Goal: Task Accomplishment & Management: Complete application form

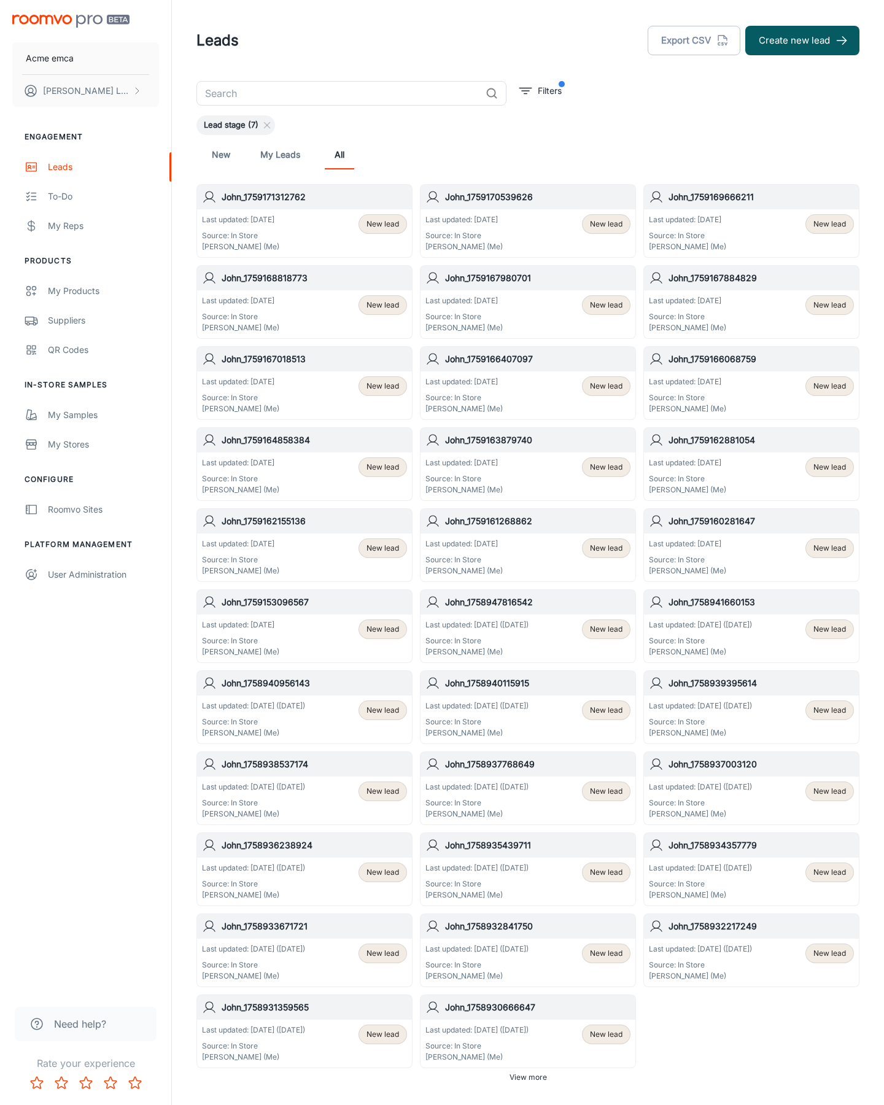
click at [802, 41] on button "Create new lead" at bounding box center [802, 40] width 114 height 29
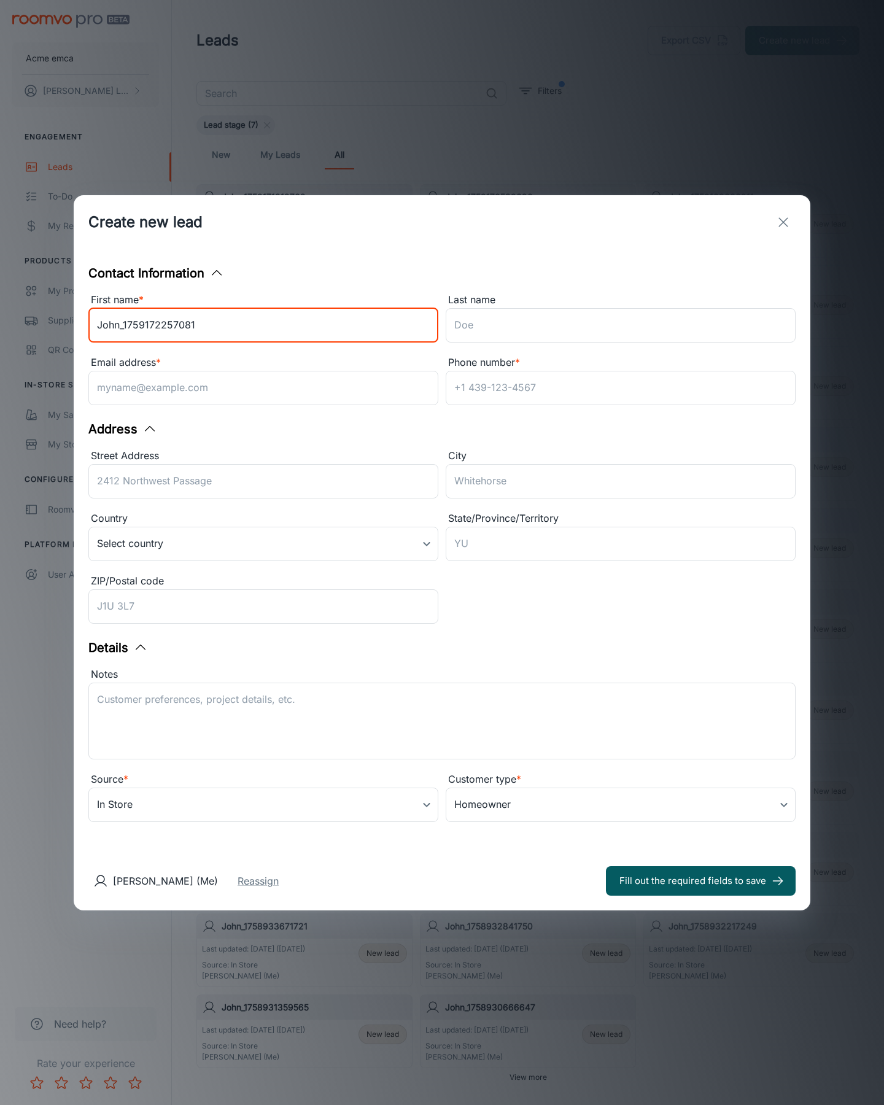
type input "John_1759172257081"
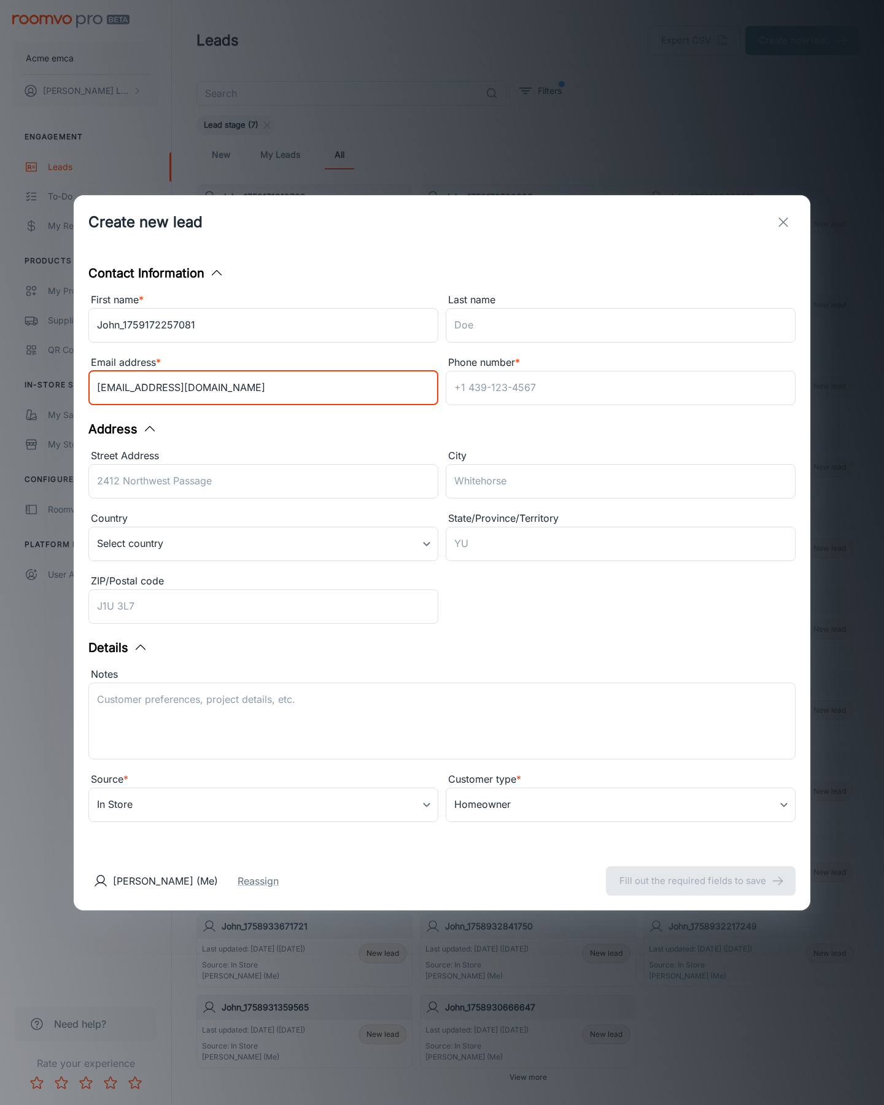
type input "[EMAIL_ADDRESS][DOMAIN_NAME]"
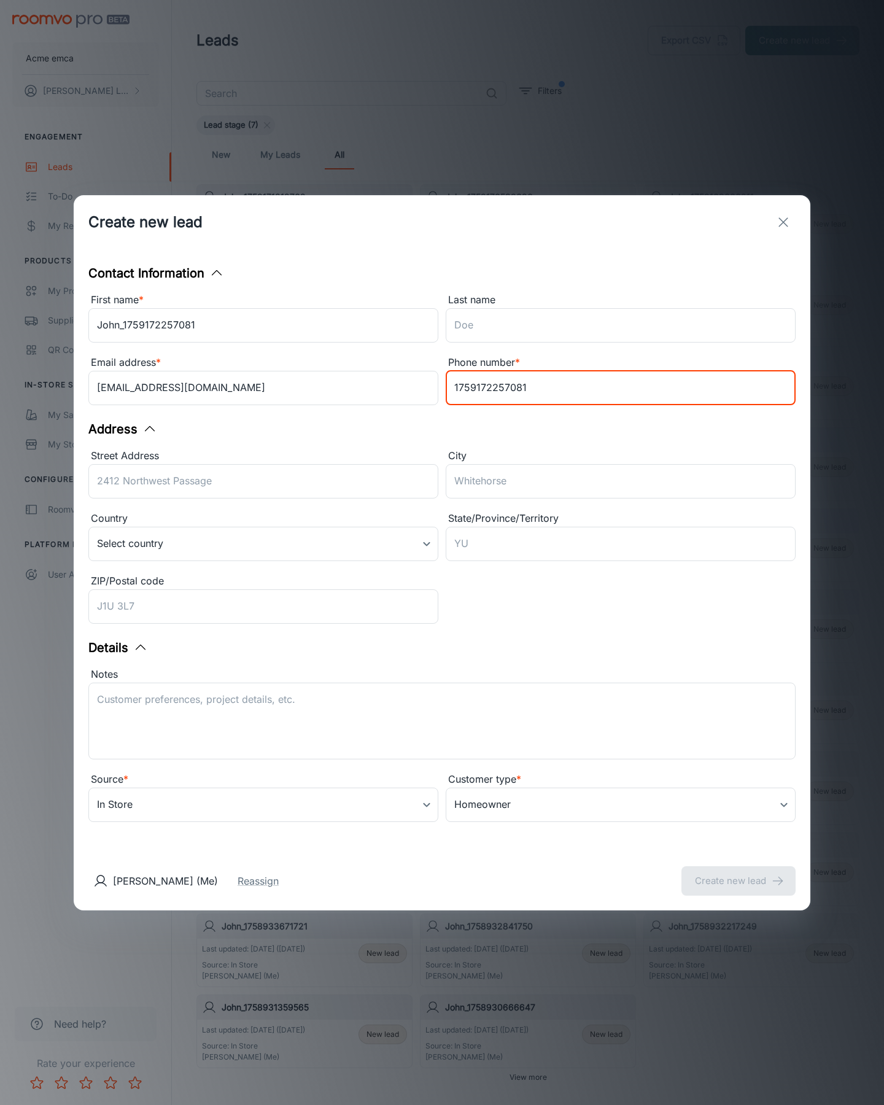
type input "1759172257081"
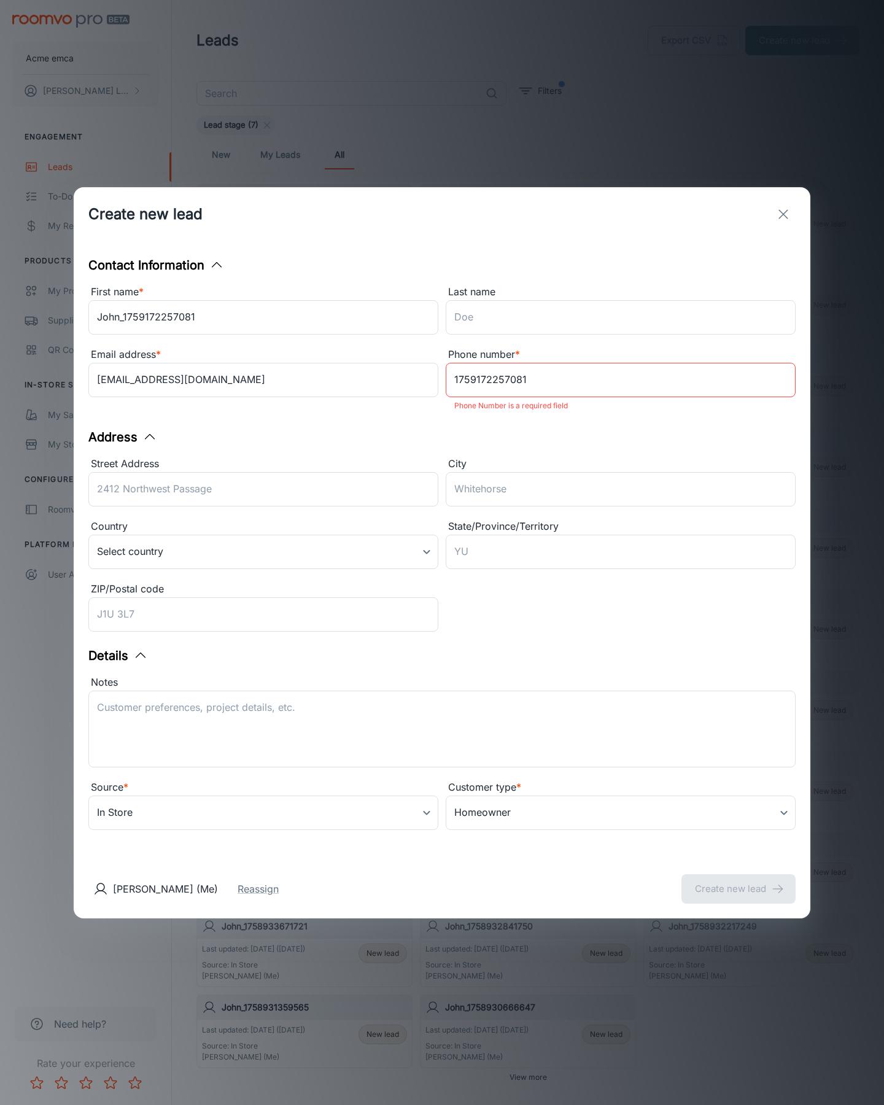
click at [738, 880] on button "Create new lead" at bounding box center [738, 888] width 114 height 29
